Goal: Task Accomplishment & Management: Manage account settings

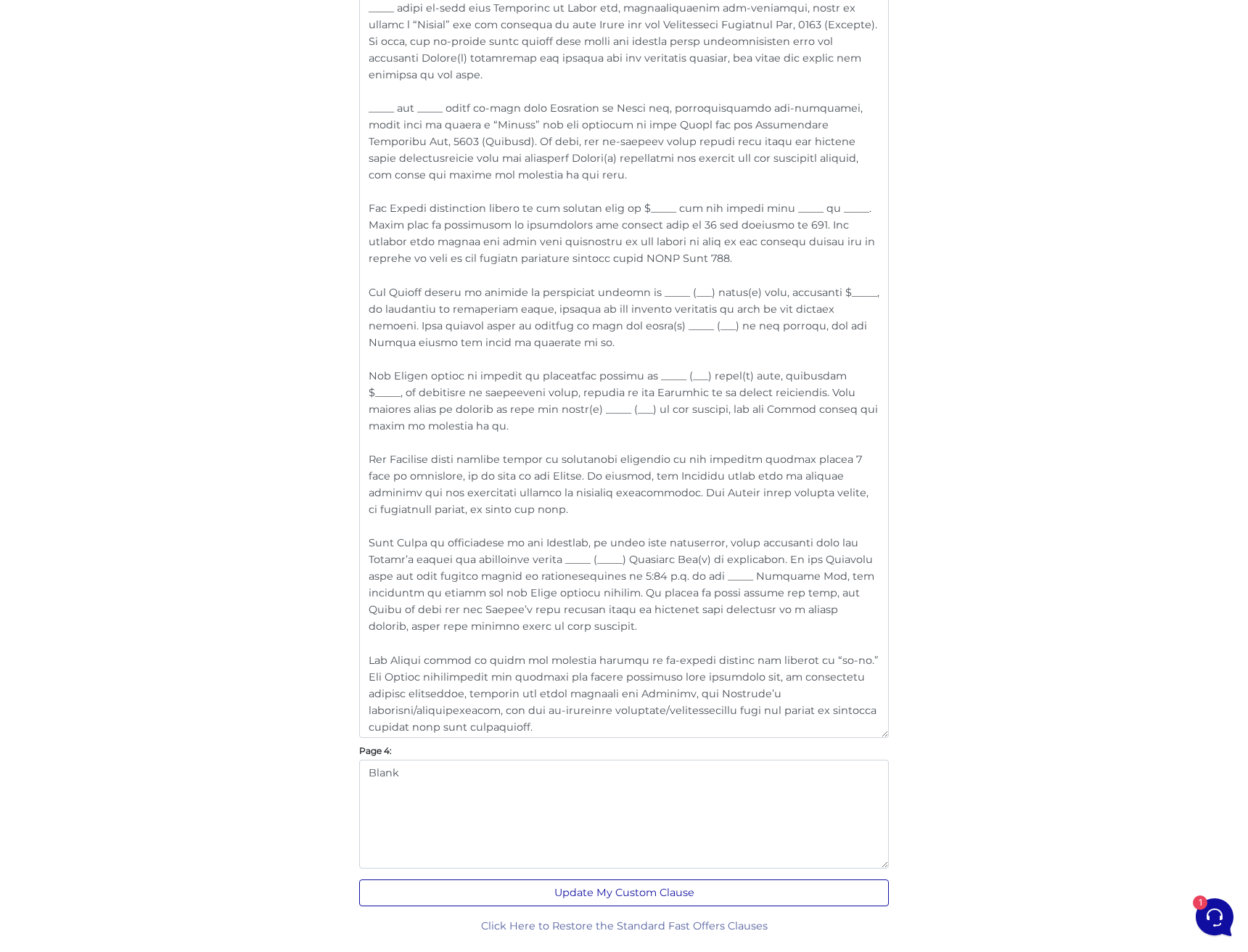
scroll to position [1684, 0]
click at [625, 886] on button "Update My Custom Clause" at bounding box center [624, 894] width 530 height 27
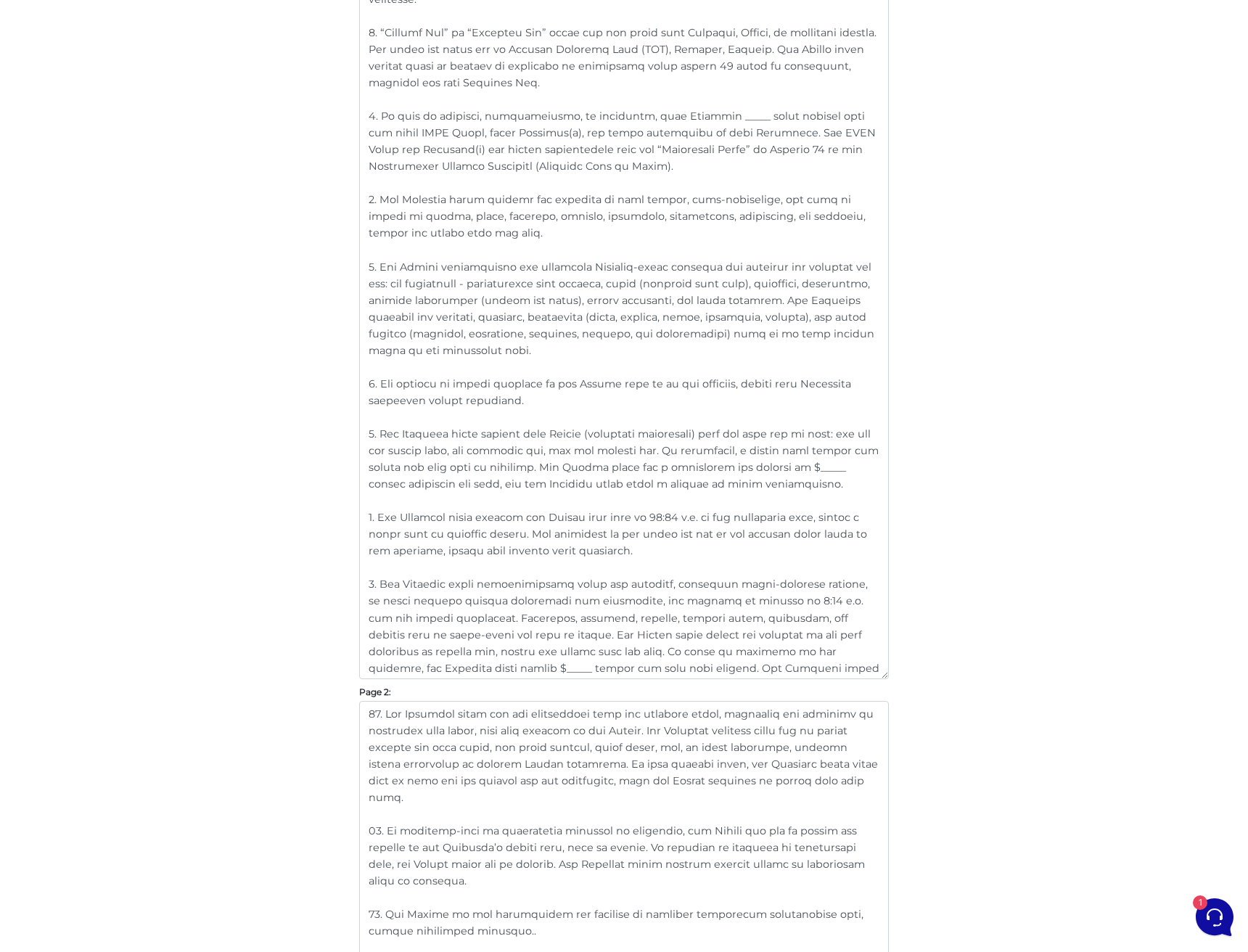
scroll to position [502, 0]
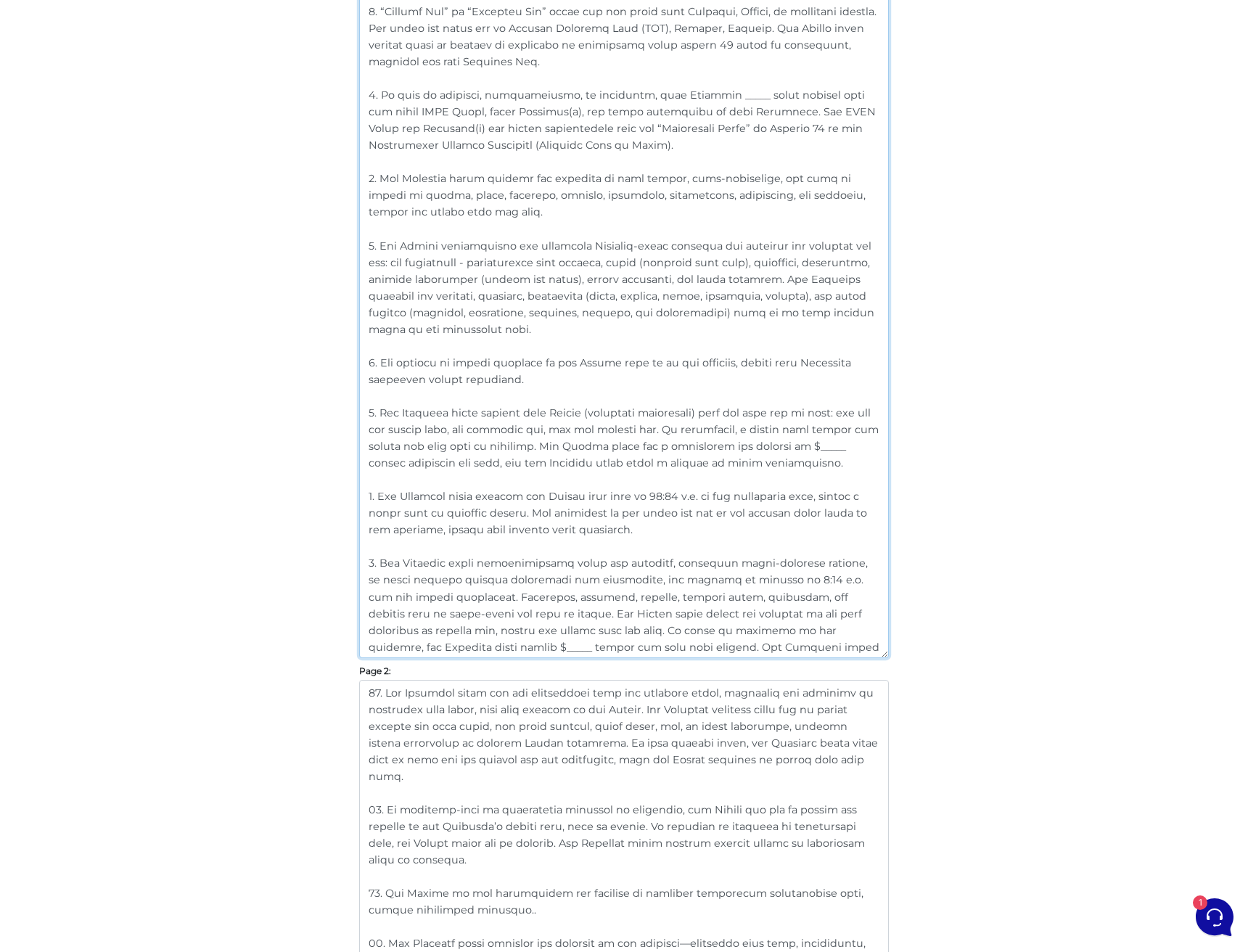
click at [630, 579] on textarea at bounding box center [624, 295] width 530 height 726
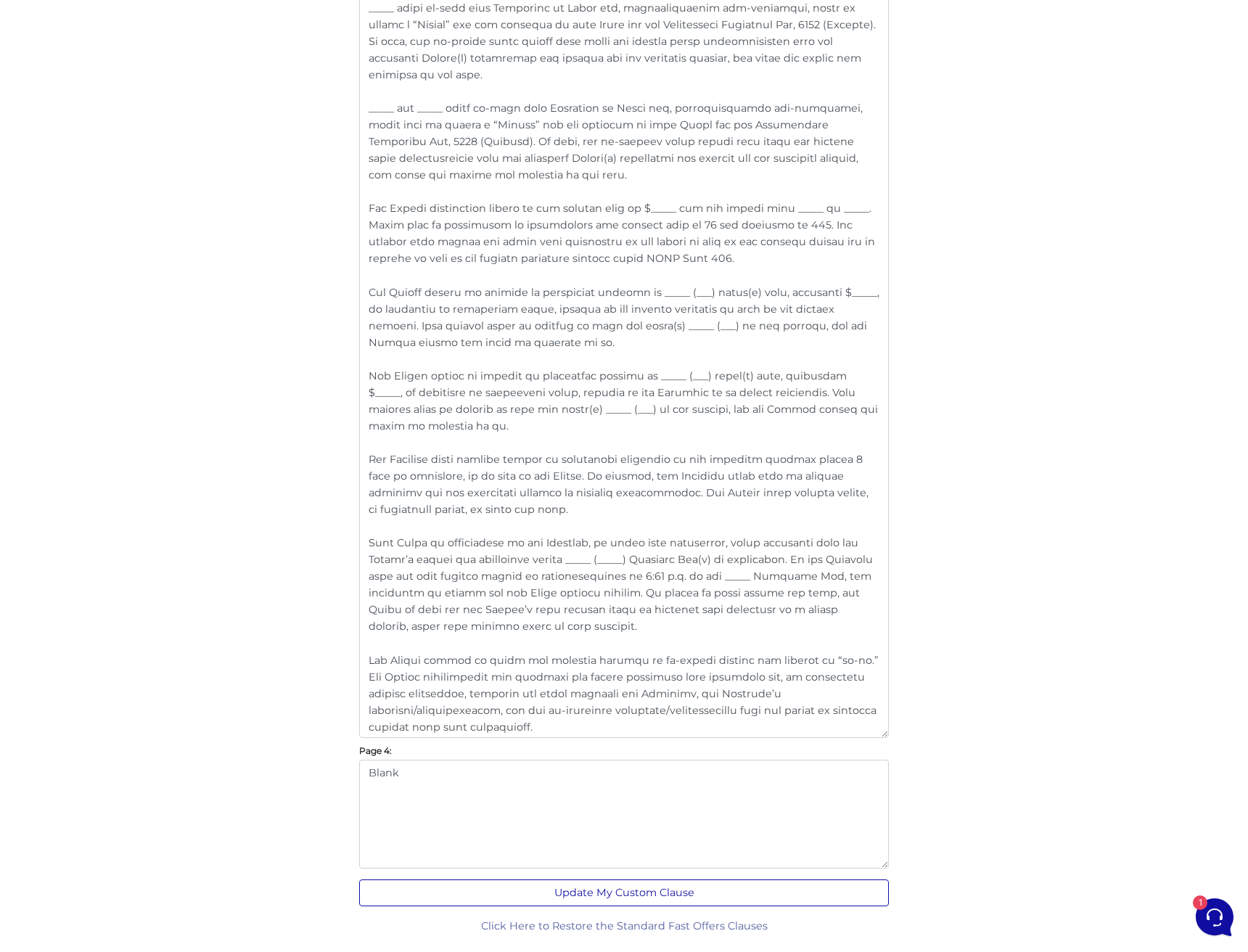
scroll to position [1684, 0]
type textarea "1. “Landlord/Seller” includes all owners or authorized parties of the premises,…"
click at [696, 886] on button "Update My Custom Clause" at bounding box center [624, 894] width 530 height 27
click at [650, 903] on button "Update My Custom Clause" at bounding box center [624, 894] width 530 height 27
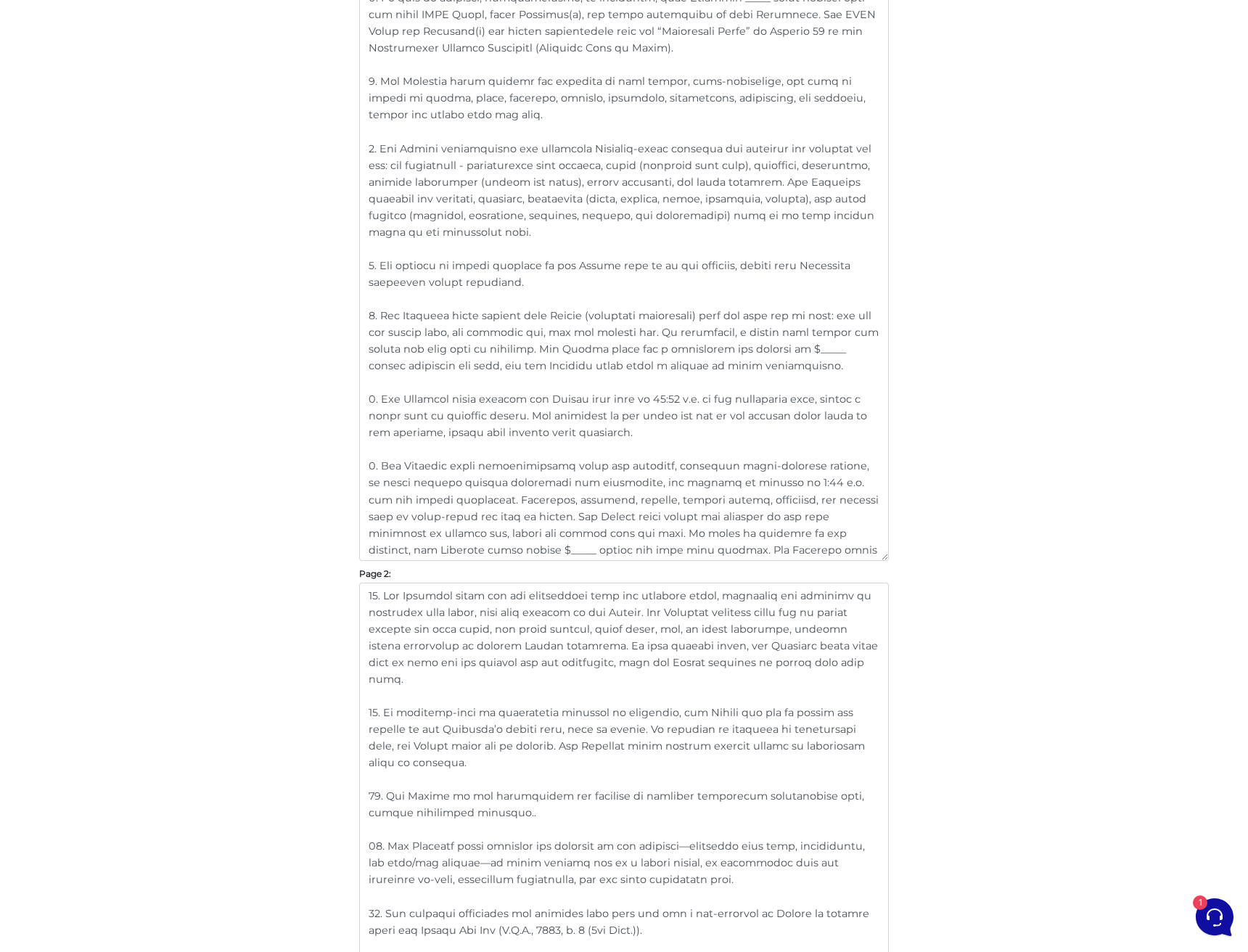
scroll to position [642, 0]
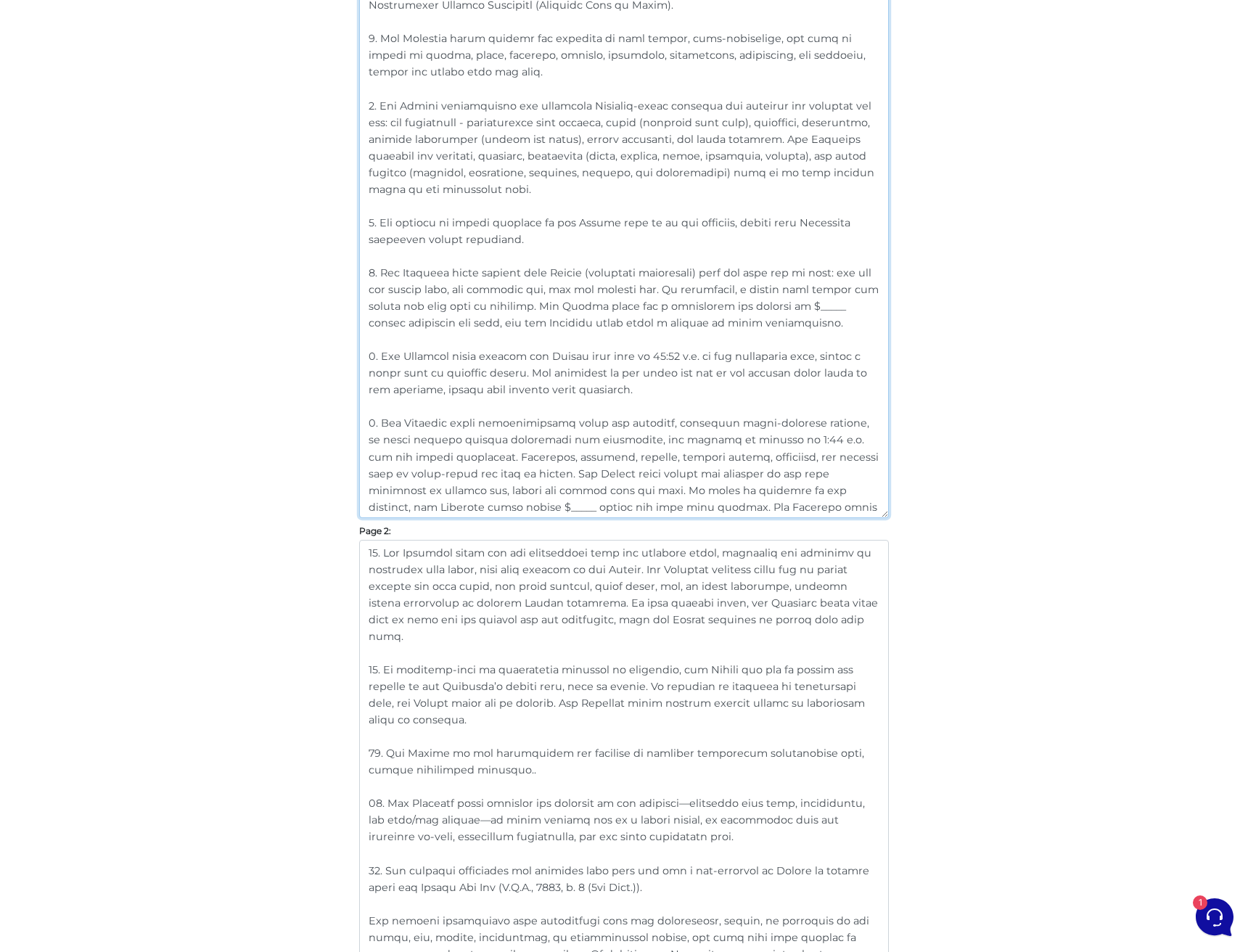
drag, startPoint x: 430, startPoint y: 437, endPoint x: 862, endPoint y: 434, distance: 432.0
click at [862, 434] on textarea at bounding box center [624, 154] width 530 height 726
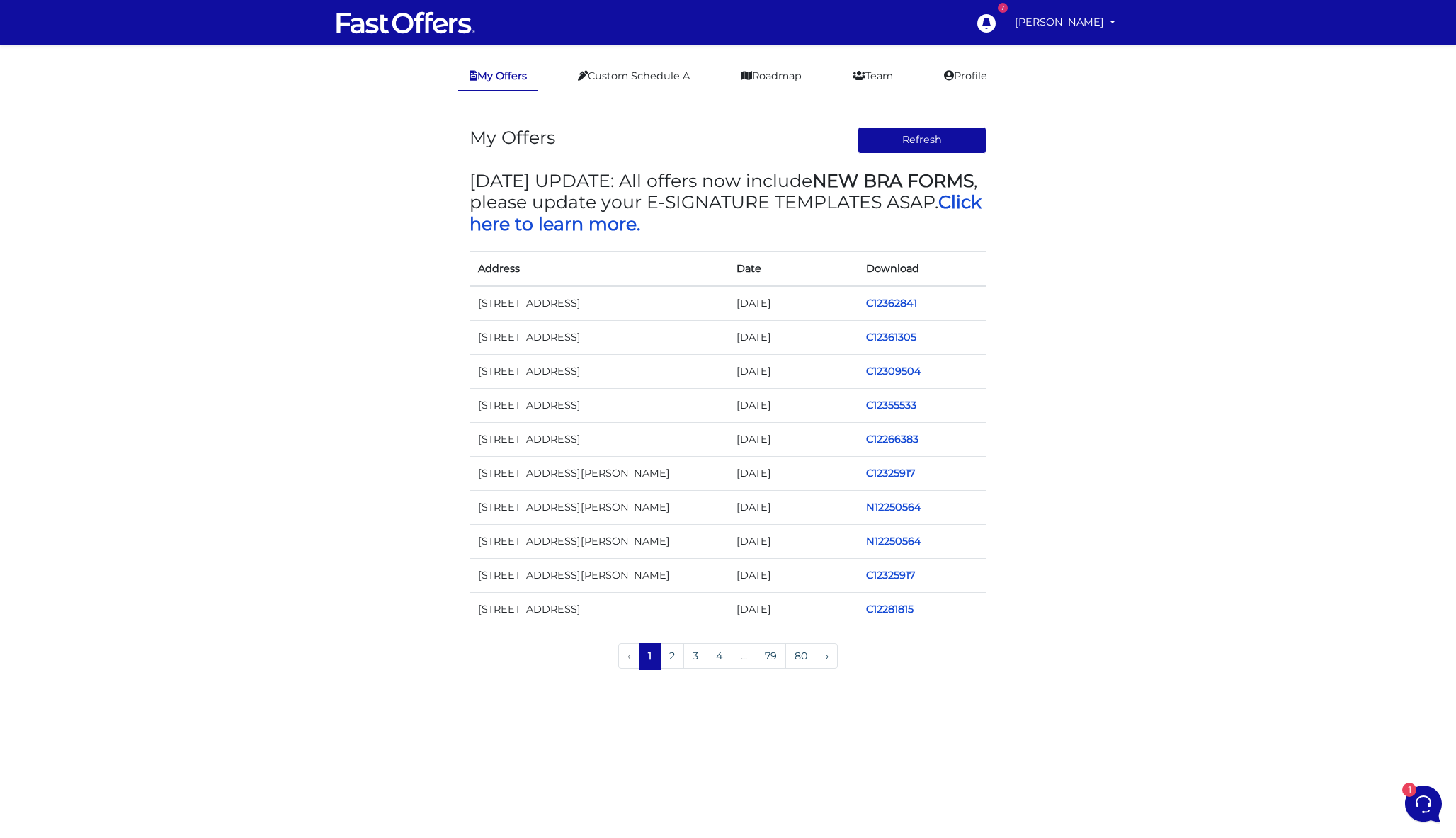
click at [883, 311] on td "C12362841" at bounding box center [922, 303] width 130 height 35
click at [895, 303] on link "C12362841" at bounding box center [891, 303] width 51 height 12
